Goal: Task Accomplishment & Management: Manage account settings

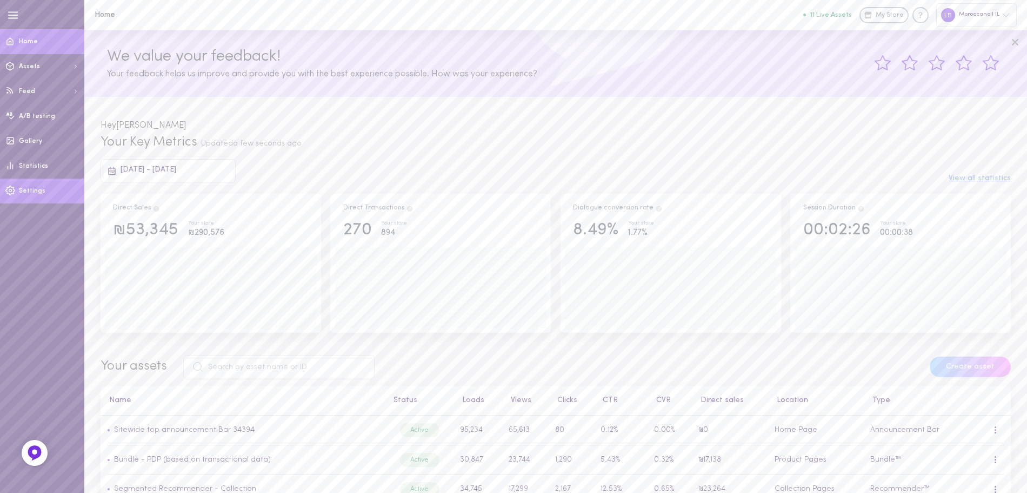
click at [45, 188] on link "Settings" at bounding box center [42, 190] width 84 height 25
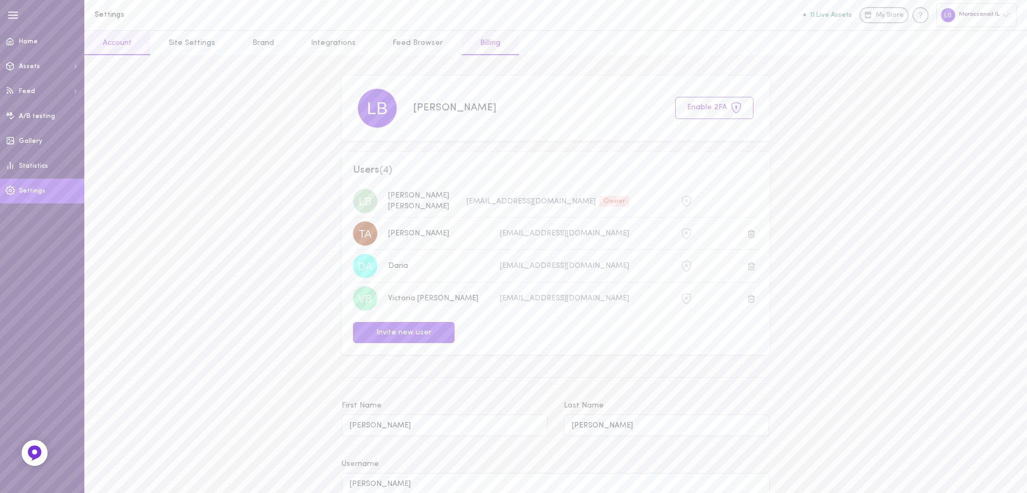
click at [486, 44] on link "Billing" at bounding box center [490, 43] width 57 height 24
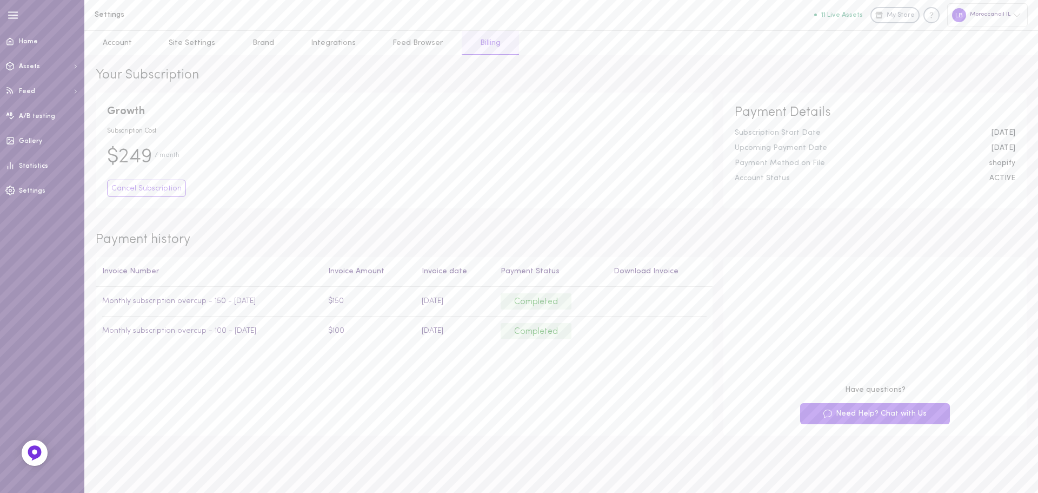
click at [11, 16] on icon "button" at bounding box center [13, 15] width 12 height 12
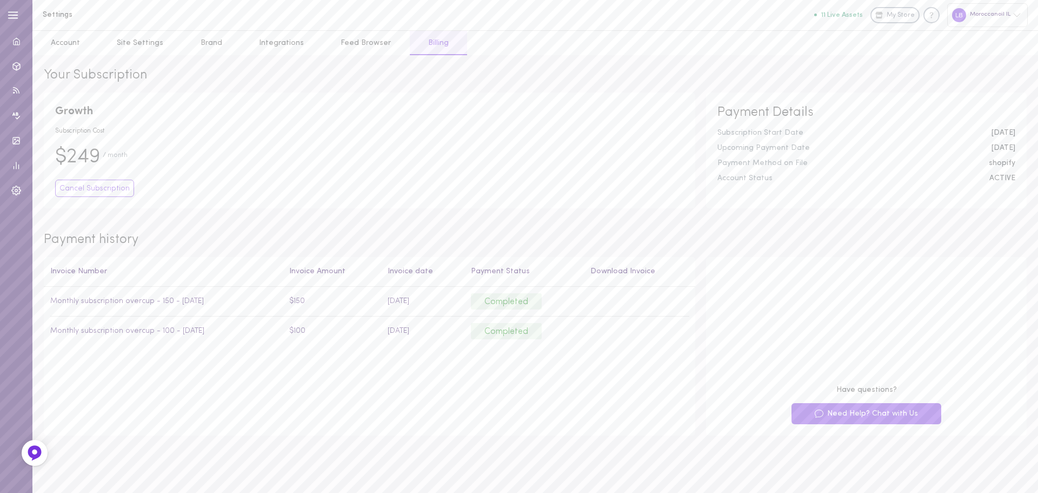
click at [11, 16] on icon "button" at bounding box center [13, 15] width 12 height 12
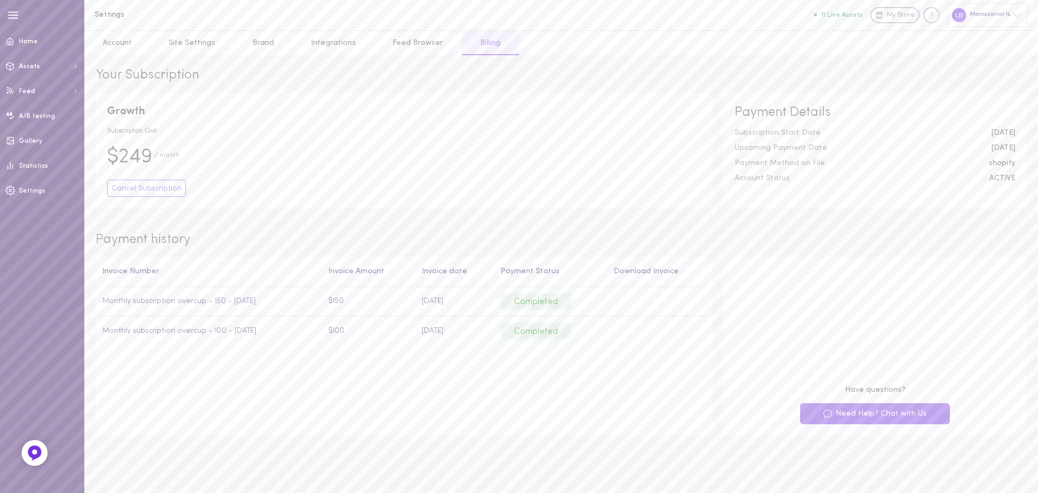
click at [834, 14] on button "11 Live Assets" at bounding box center [838, 14] width 49 height 7
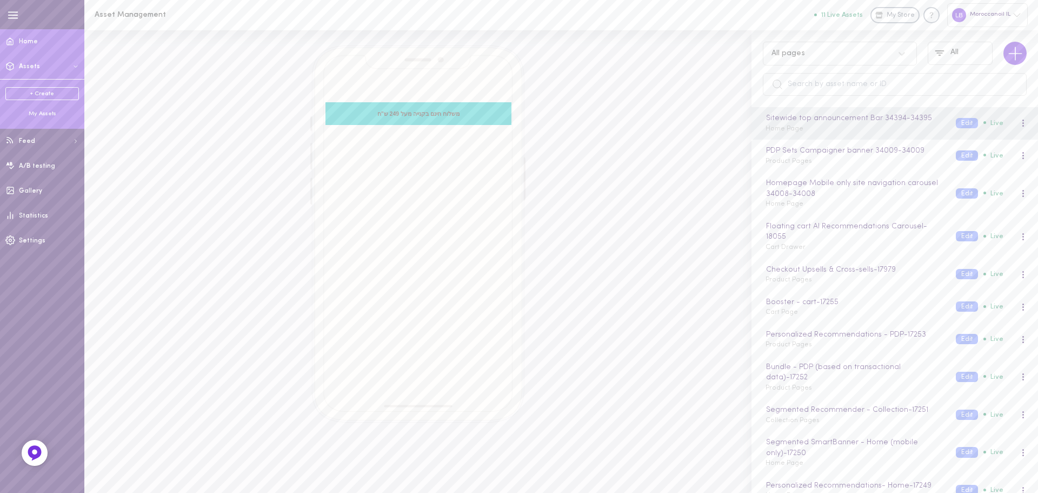
click at [25, 36] on link "Home" at bounding box center [42, 41] width 84 height 25
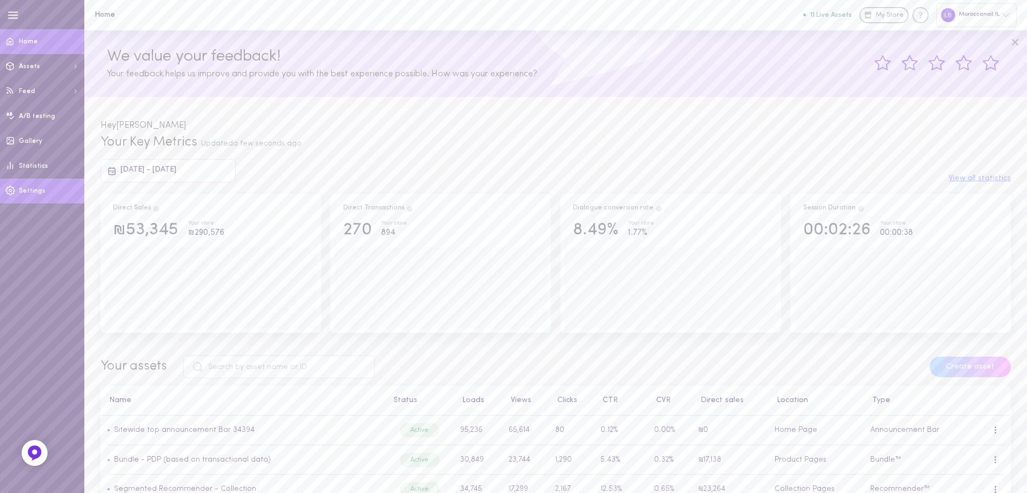
click at [39, 188] on span "Settings" at bounding box center [32, 191] width 26 height 6
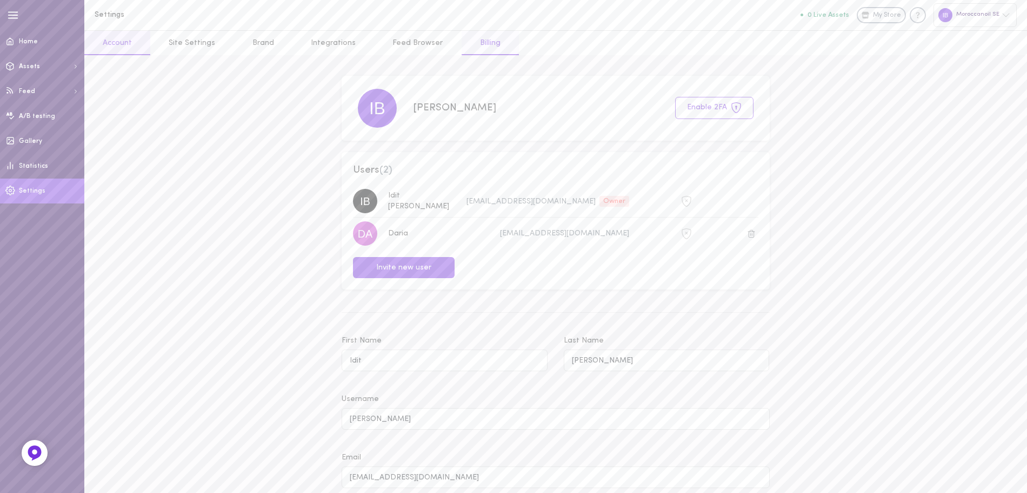
click at [484, 47] on link "Billing" at bounding box center [490, 43] width 57 height 24
